Goal: Information Seeking & Learning: Learn about a topic

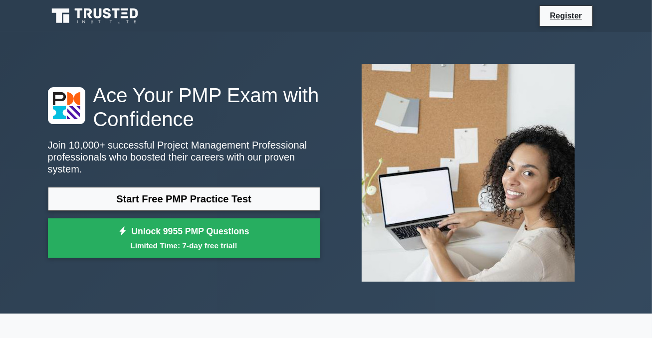
click at [184, 191] on link "Start Free PMP Practice Test" at bounding box center [184, 199] width 273 height 24
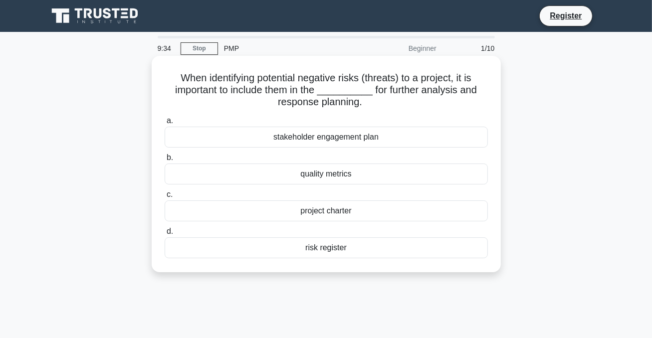
click at [319, 249] on div "risk register" at bounding box center [326, 248] width 323 height 21
click at [165, 235] on input "d. risk register" at bounding box center [165, 232] width 0 height 6
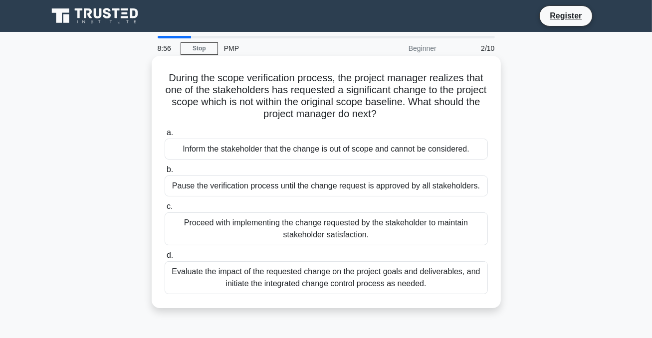
drag, startPoint x: 267, startPoint y: 279, endPoint x: 239, endPoint y: 279, distance: 28.0
click at [239, 279] on div "Evaluate the impact of the requested change on the project goals and deliverabl…" at bounding box center [326, 278] width 323 height 33
click at [165, 259] on input "d. Evaluate the impact of the requested change on the project goals and deliver…" at bounding box center [165, 256] width 0 height 6
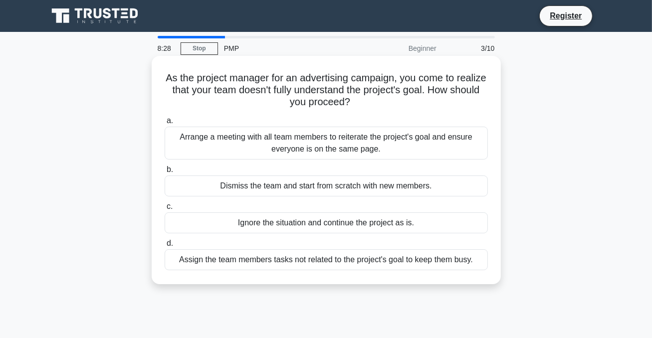
click at [303, 142] on div "Arrange a meeting with all team members to reiterate the project's goal and ens…" at bounding box center [326, 143] width 323 height 33
click at [165, 124] on input "a. Arrange a meeting with all team members to reiterate the project's goal and …" at bounding box center [165, 121] width 0 height 6
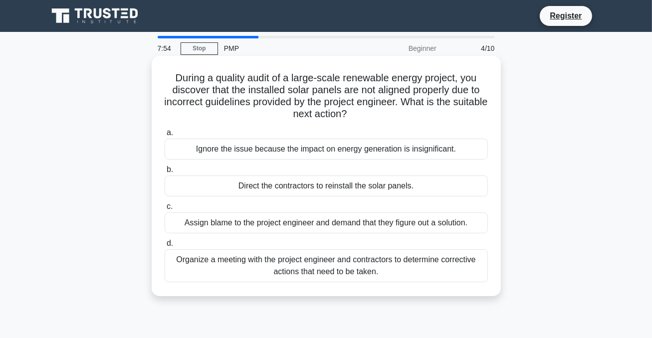
click at [253, 264] on div "Organize a meeting with the project engineer and contractors to determine corre…" at bounding box center [326, 266] width 323 height 33
click at [165, 247] on input "d. Organize a meeting with the project engineer and contractors to determine co…" at bounding box center [165, 244] width 0 height 6
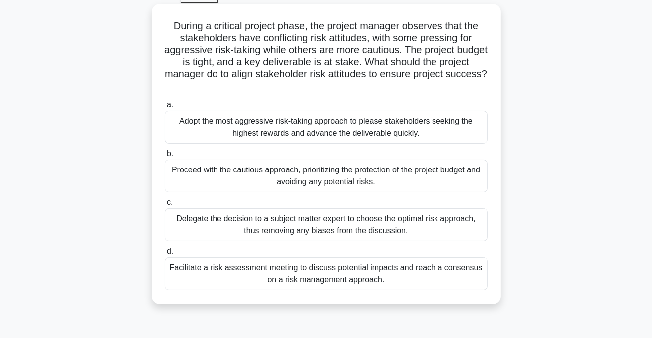
scroll to position [52, 0]
click at [240, 269] on div "Facilitate a risk assessment meeting to discuss potential impacts and reach a c…" at bounding box center [326, 274] width 323 height 33
click at [165, 255] on input "d. Facilitate a risk assessment meeting to discuss potential impacts and reach …" at bounding box center [165, 252] width 0 height 6
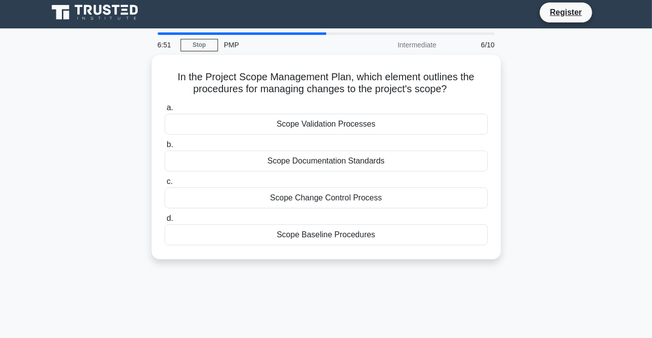
scroll to position [0, 0]
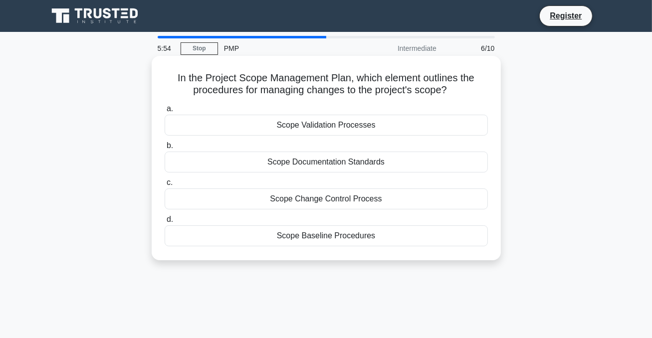
click at [313, 202] on div "Scope Change Control Process" at bounding box center [326, 199] width 323 height 21
click at [165, 186] on input "c. Scope Change Control Process" at bounding box center [165, 183] width 0 height 6
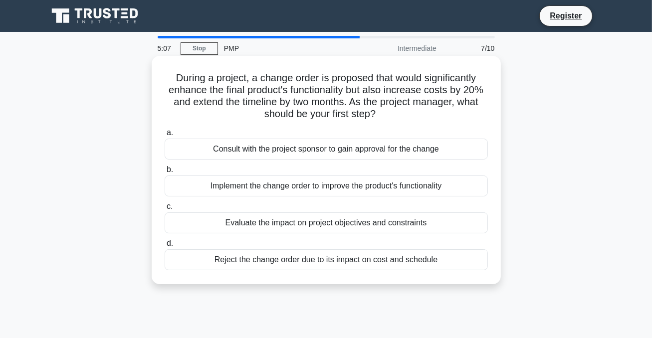
click at [290, 227] on div "Evaluate the impact on project objectives and constraints" at bounding box center [326, 223] width 323 height 21
click at [165, 210] on input "c. Evaluate the impact on project objectives and constraints" at bounding box center [165, 207] width 0 height 6
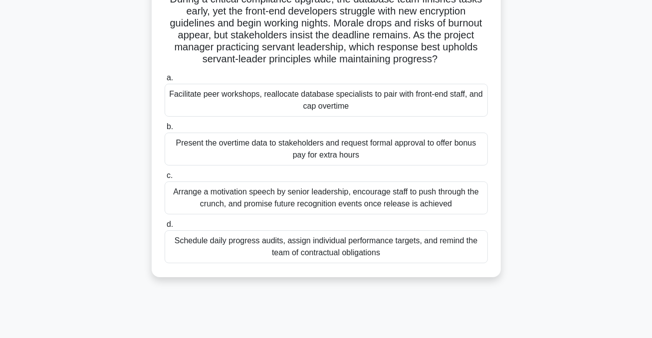
scroll to position [79, 0]
click at [284, 99] on div "Facilitate peer workshops, reallocate database specialists to pair with front-e…" at bounding box center [326, 99] width 323 height 33
click at [165, 81] on input "a. Facilitate peer workshops, reallocate database specialists to pair with fron…" at bounding box center [165, 77] width 0 height 6
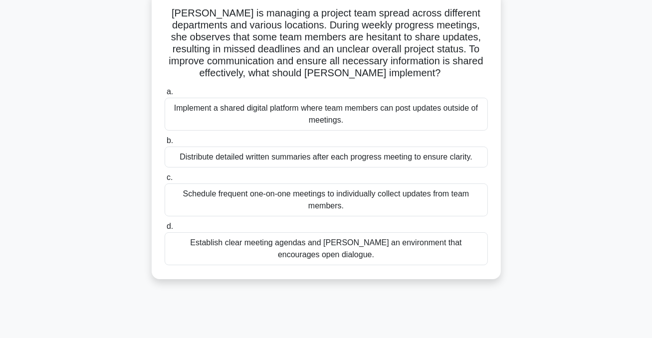
scroll to position [66, 0]
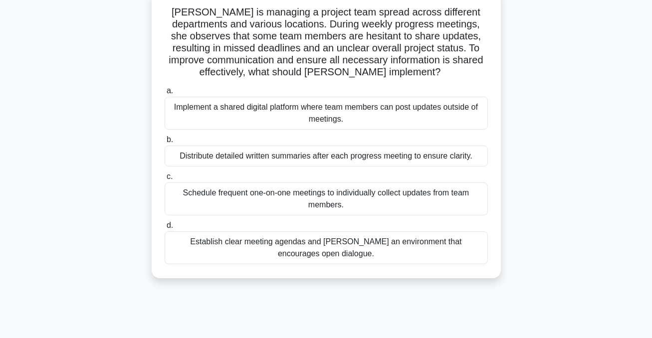
click at [238, 250] on div "Establish clear meeting agendas and foster an environment that encourages open …" at bounding box center [326, 248] width 323 height 33
click at [165, 229] on input "d. Establish clear meeting agendas and foster an environment that encourages op…" at bounding box center [165, 226] width 0 height 6
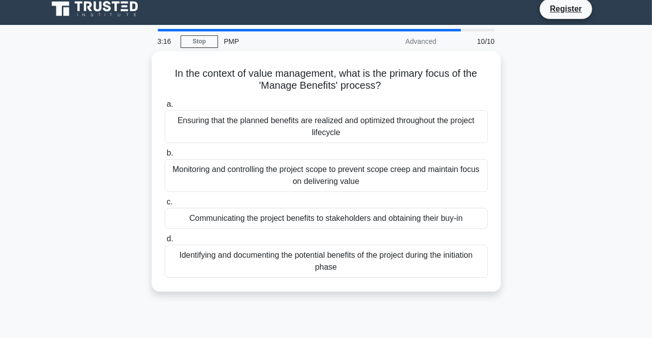
scroll to position [0, 0]
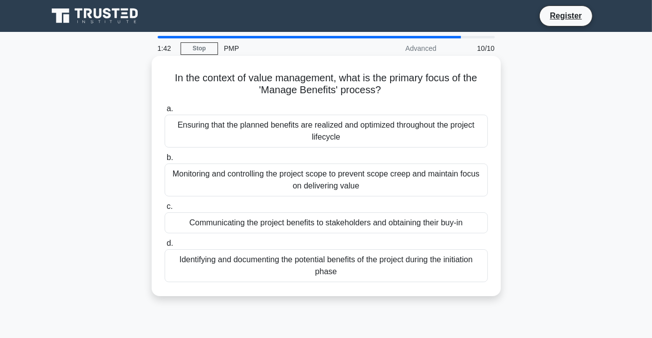
click at [327, 186] on div "Monitoring and controlling the project scope to prevent scope creep and maintai…" at bounding box center [326, 180] width 323 height 33
click at [165, 161] on input "b. Monitoring and controlling the project scope to prevent scope creep and main…" at bounding box center [165, 158] width 0 height 6
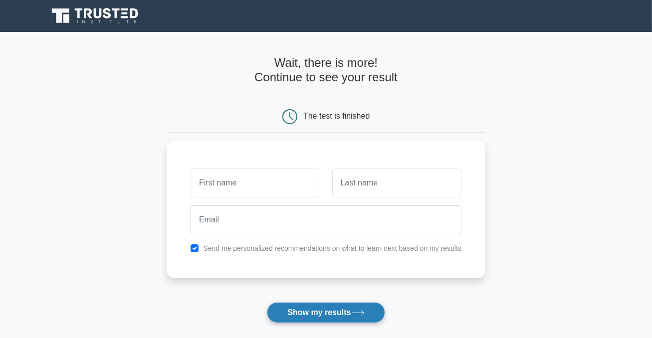
click at [329, 313] on button "Show my results" at bounding box center [326, 312] width 118 height 21
click at [97, 14] on icon at bounding box center [96, 15] width 96 height 19
